Goal: Find specific page/section: Find specific page/section

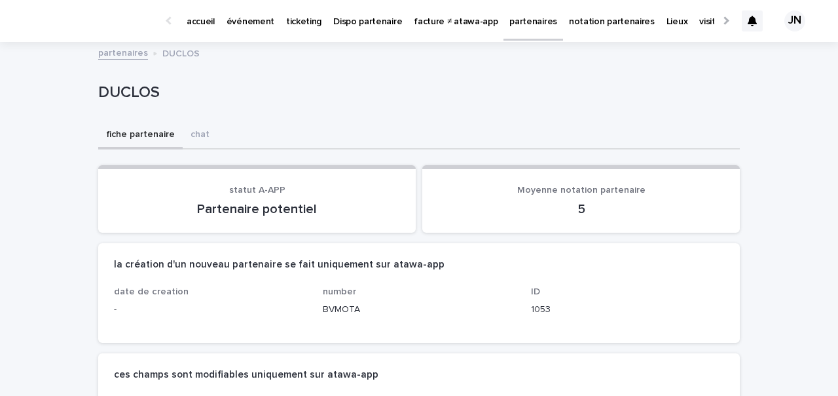
click at [510, 19] on p "partenaires" at bounding box center [534, 14] width 48 height 28
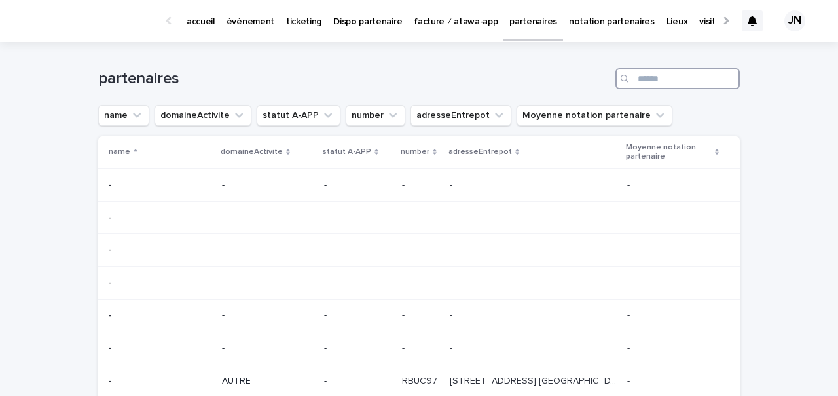
click at [645, 82] on input "Search" at bounding box center [678, 78] width 124 height 21
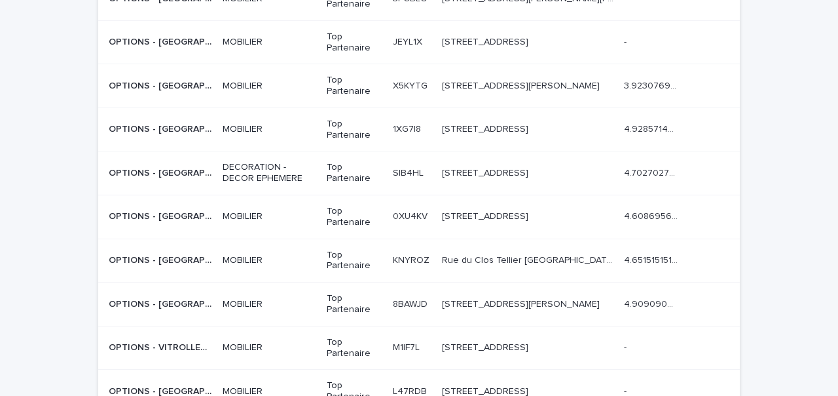
scroll to position [713, 0]
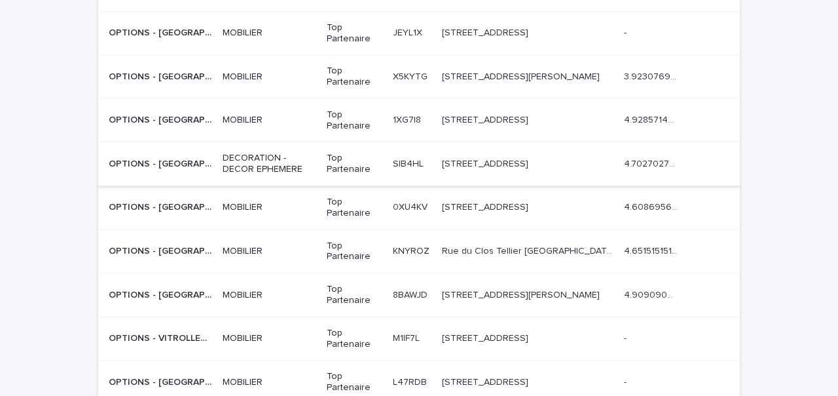
type input "*******"
click at [204, 168] on p at bounding box center [160, 163] width 103 height 11
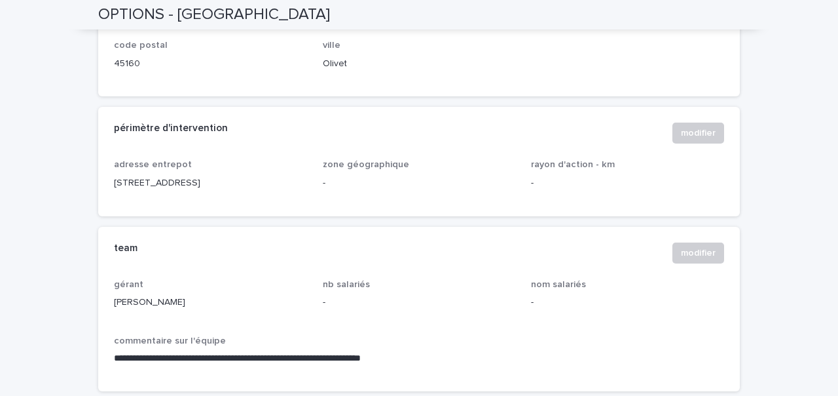
scroll to position [739, 0]
